Goal: Find specific page/section: Find specific page/section

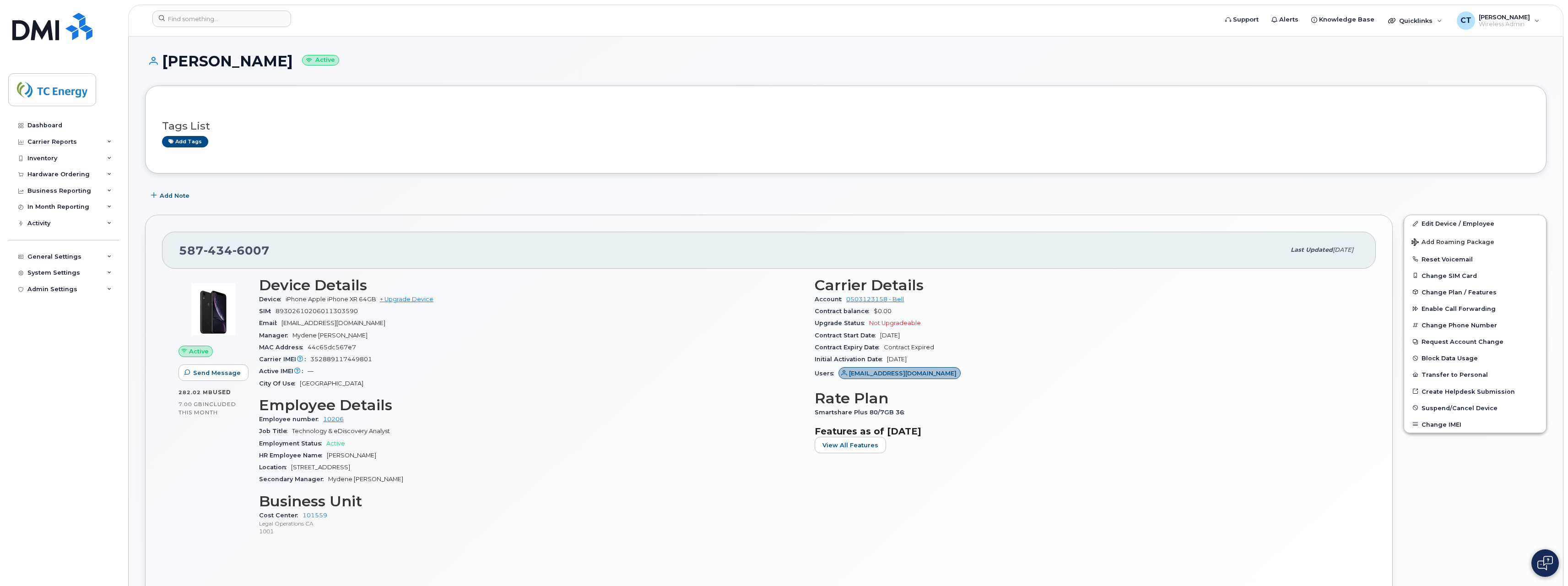
scroll to position [884, 0]
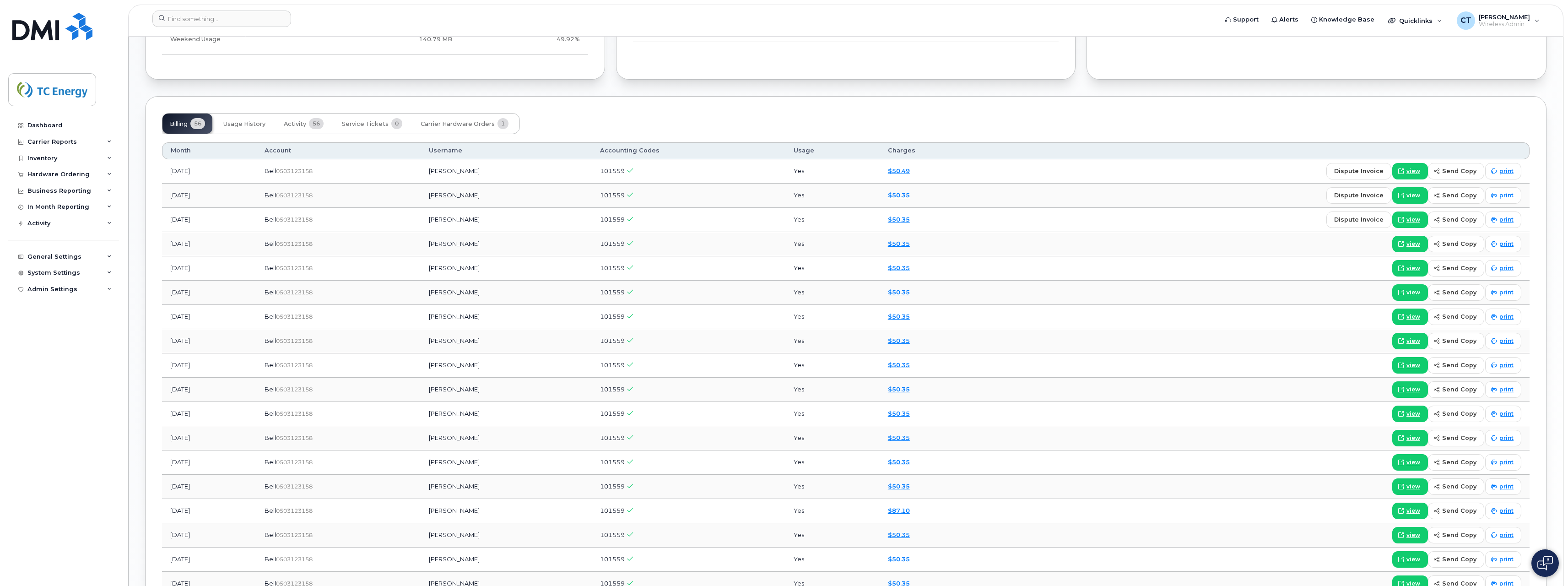
click at [123, 277] on div "Dashboard Carrier Reports Monthly Billing Data Daily Data Pooling Data Behavior…" at bounding box center [62, 293] width 124 height 586
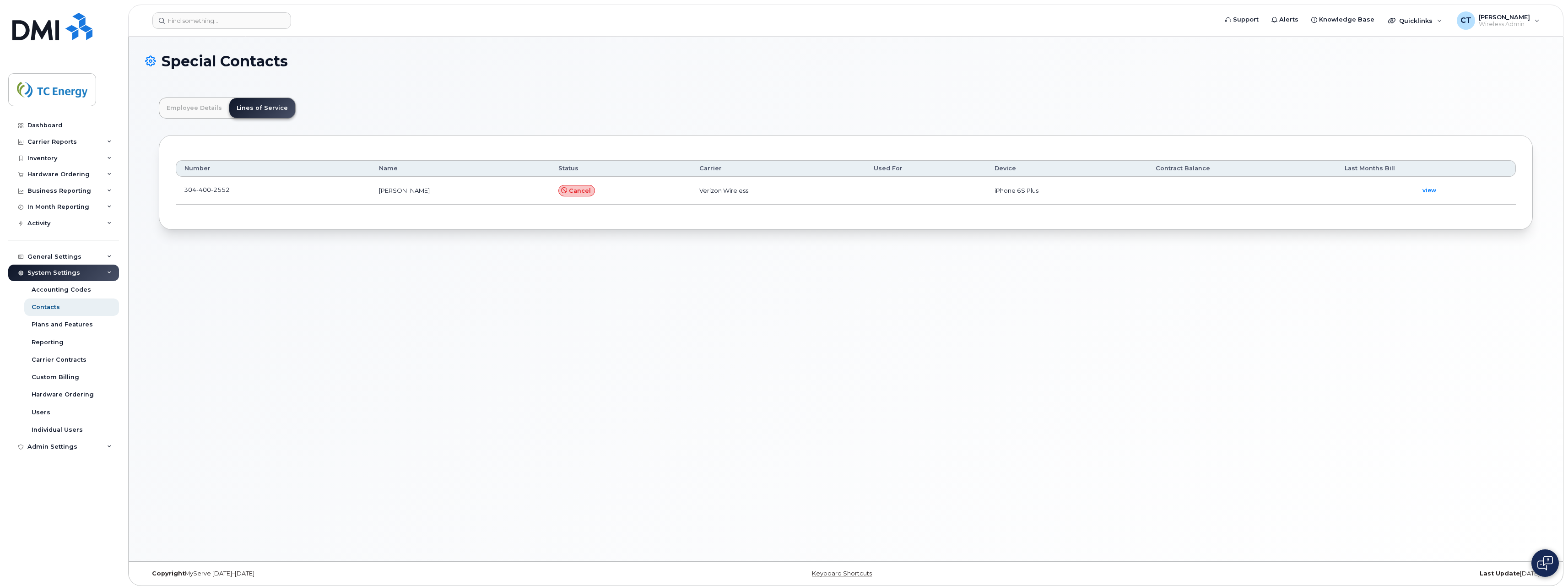
scroll to position [27, 0]
click at [67, 290] on div "Accounting Codes" at bounding box center [61, 290] width 60 height 9
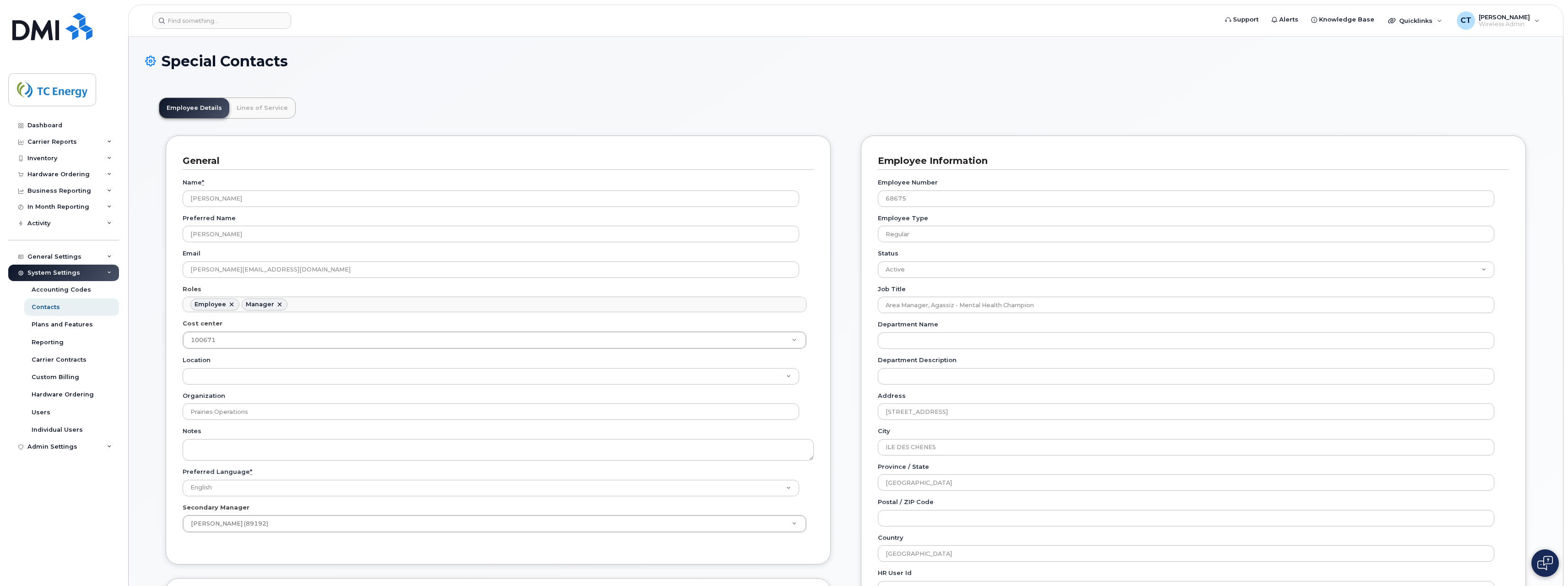
scroll to position [27, 0]
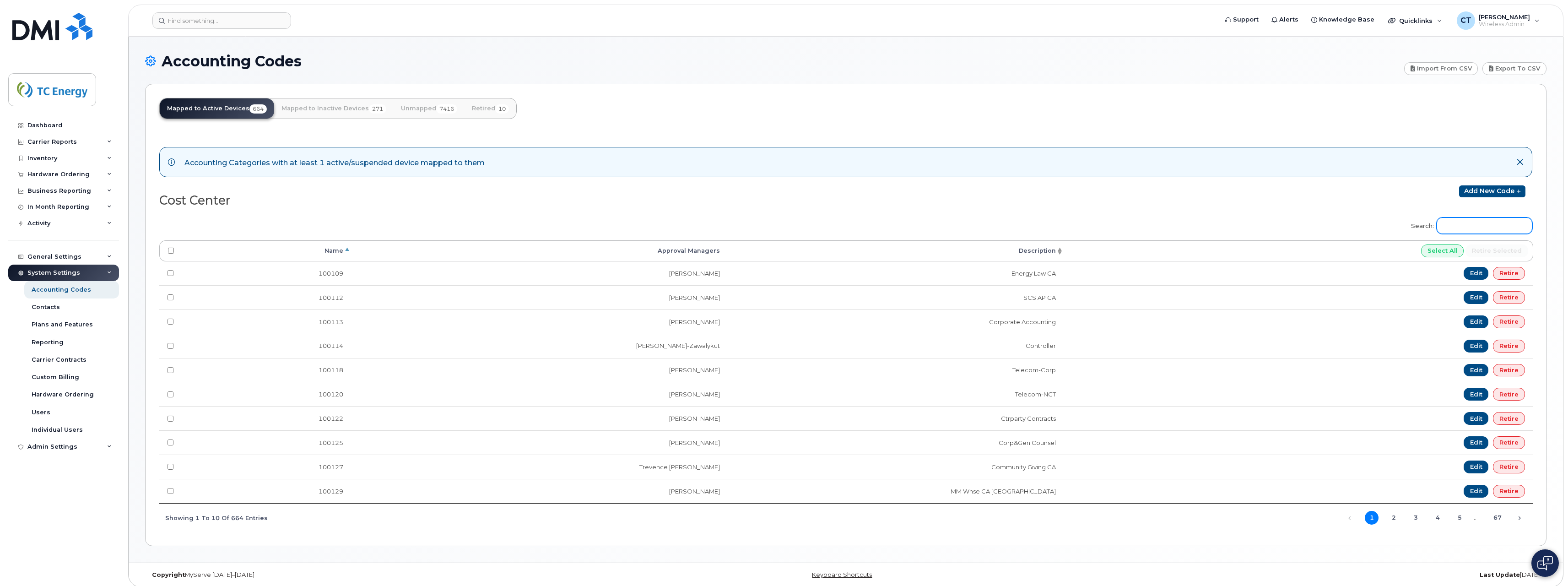
click at [1474, 224] on input "Search:" at bounding box center [1484, 225] width 96 height 16
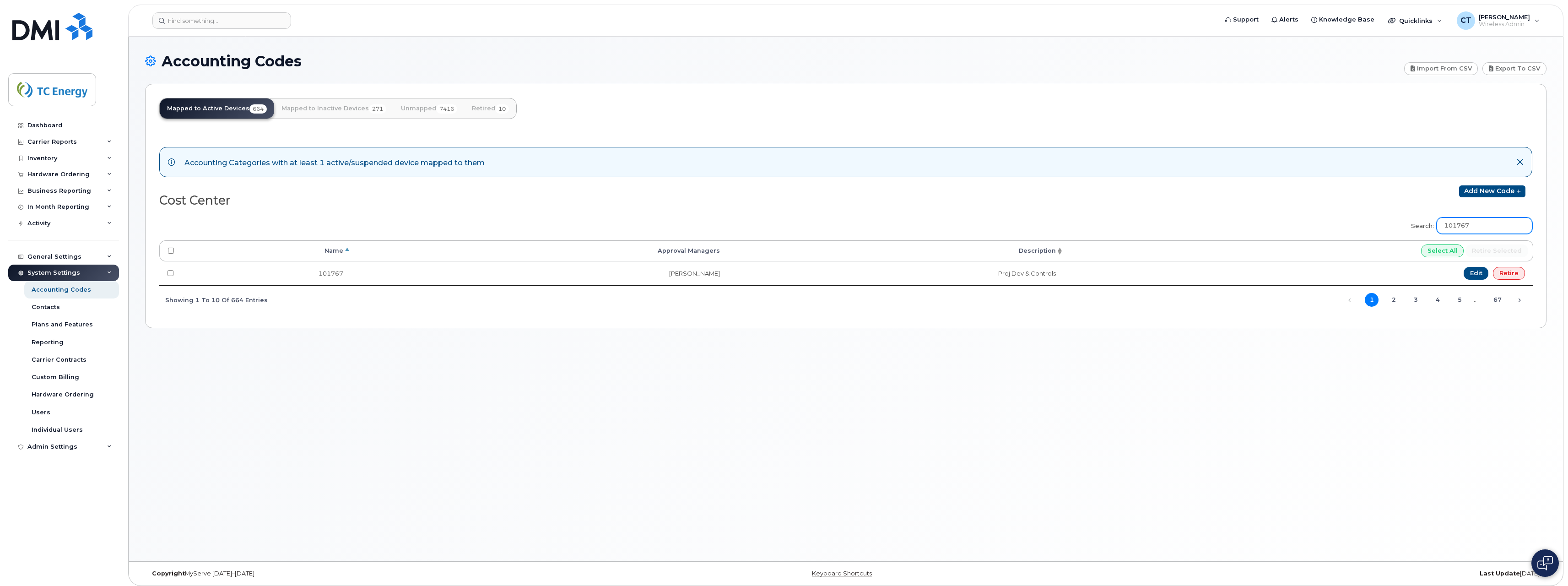
type input "101767"
